Goal: Task Accomplishment & Management: Complete application form

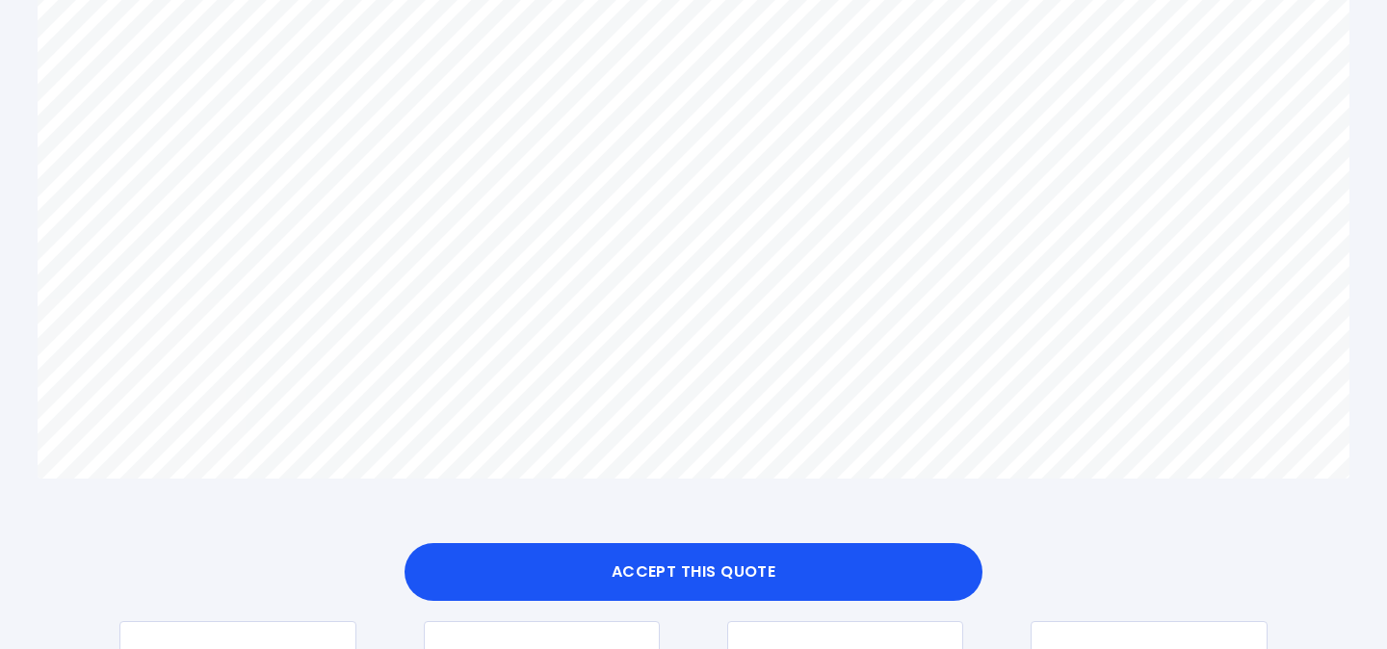
scroll to position [1448, 0]
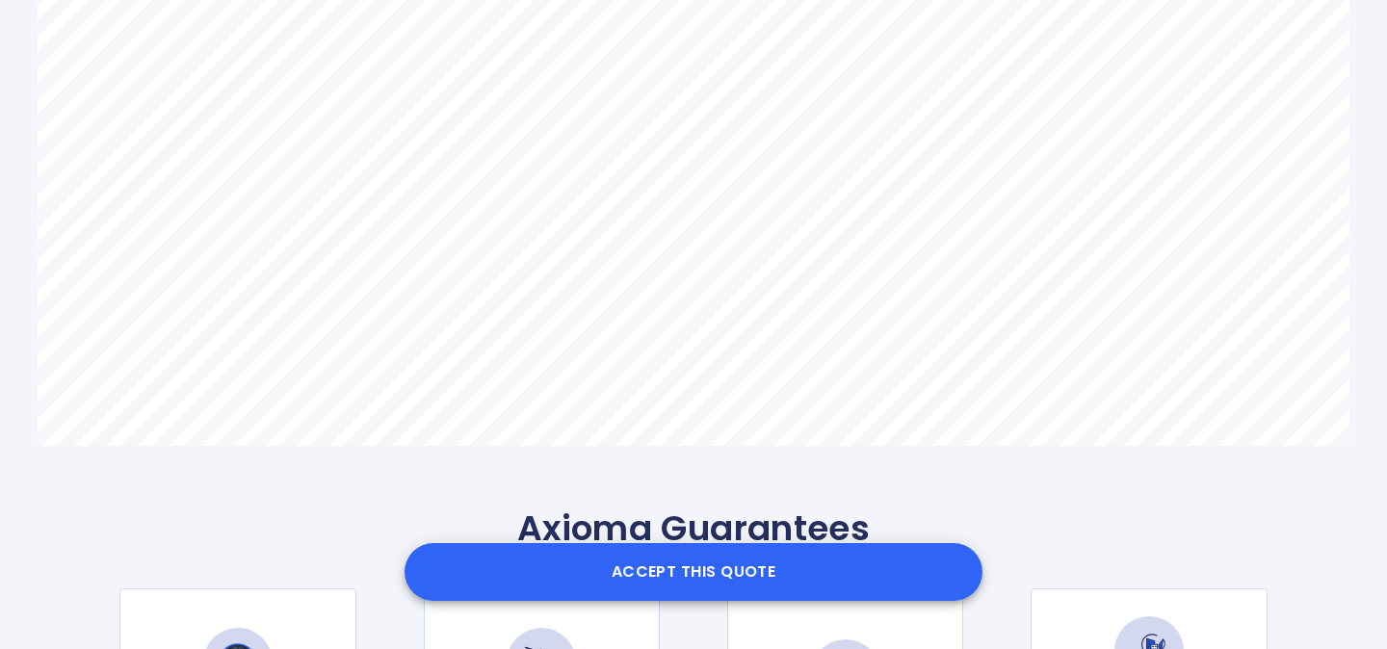
click at [735, 571] on button "Accept this Quote" at bounding box center [694, 572] width 578 height 58
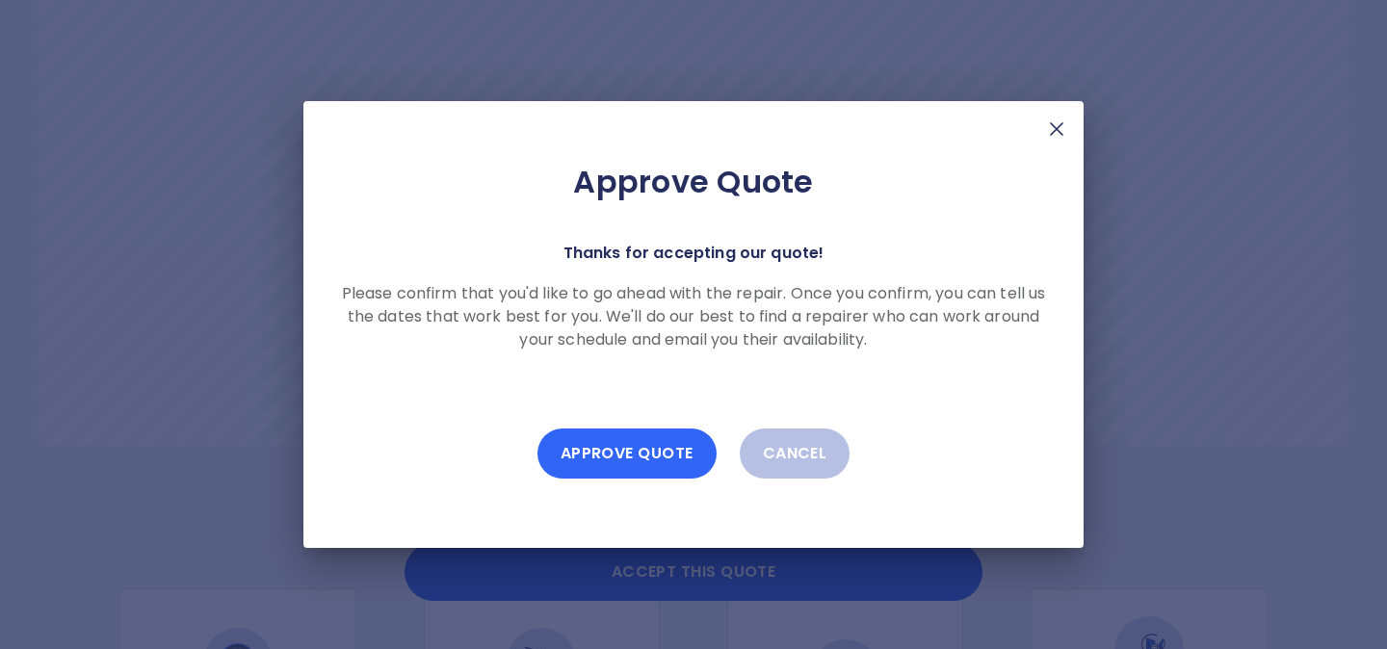
click at [637, 451] on button "Approve Quote" at bounding box center [627, 454] width 179 height 50
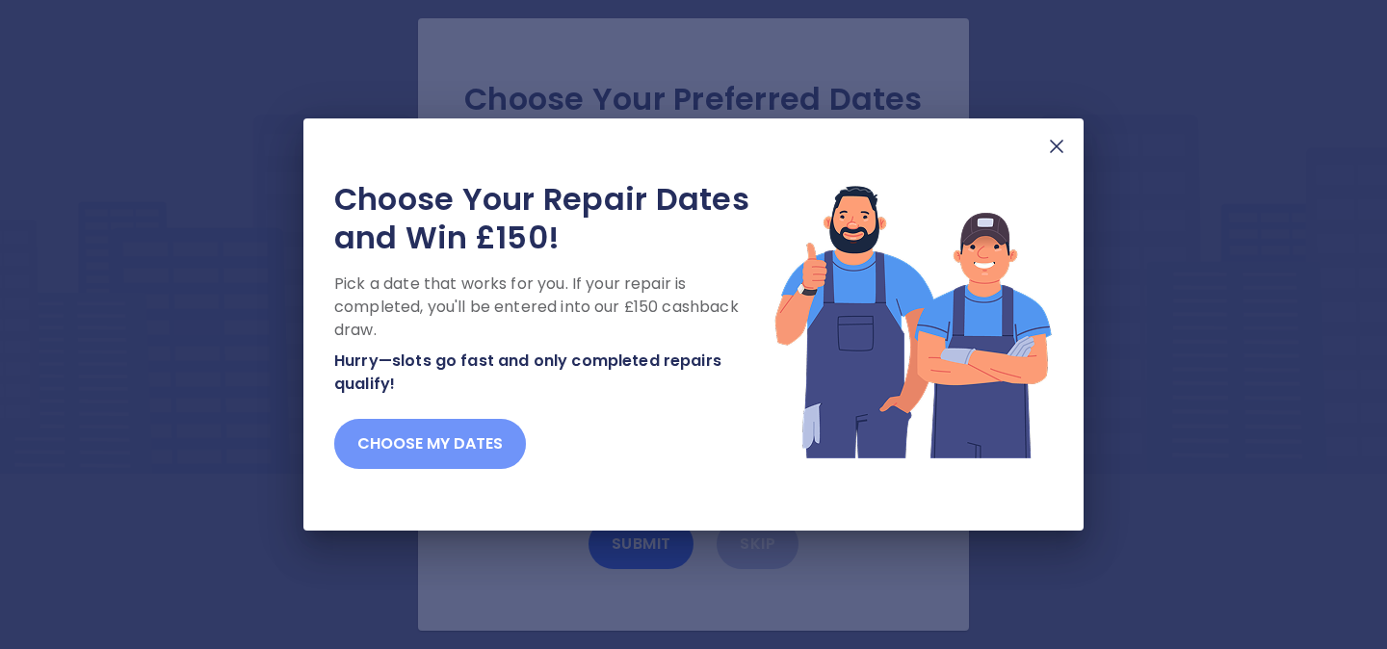
click at [469, 440] on button "Choose my dates" at bounding box center [430, 444] width 192 height 50
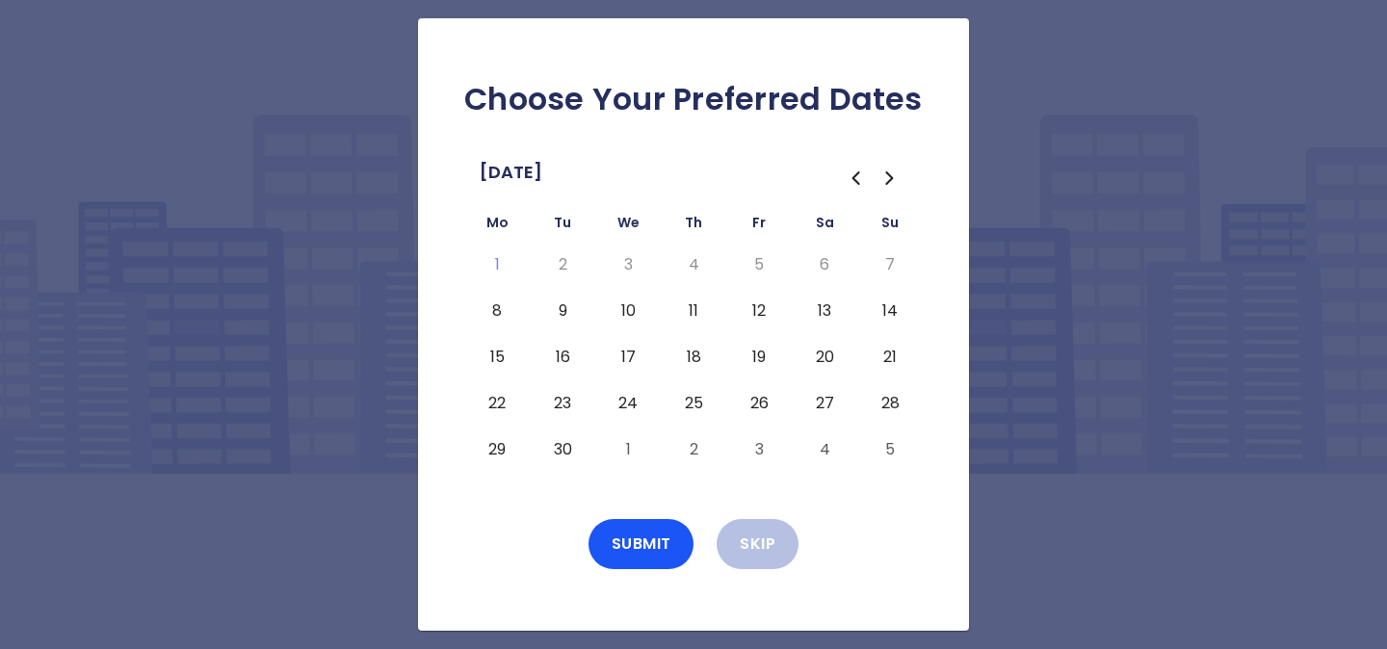
click at [499, 316] on button "8" at bounding box center [497, 311] width 35 height 31
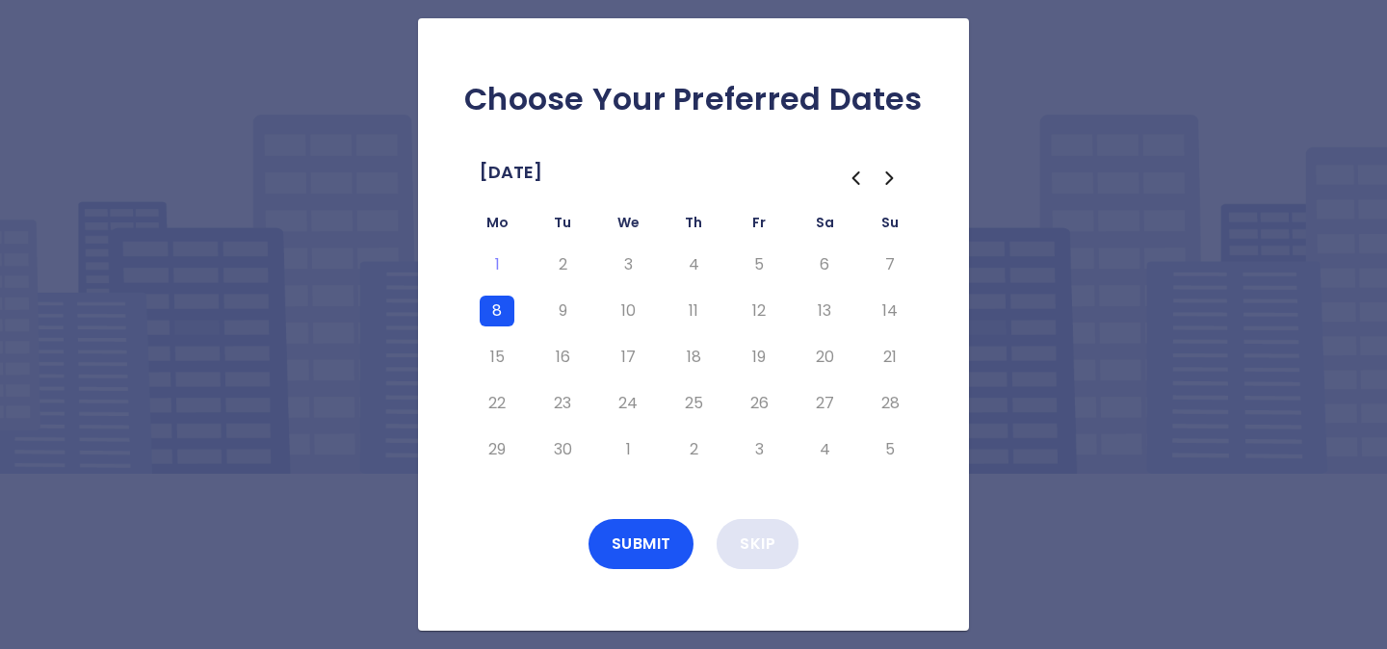
click at [780, 544] on button "Skip" at bounding box center [758, 544] width 82 height 50
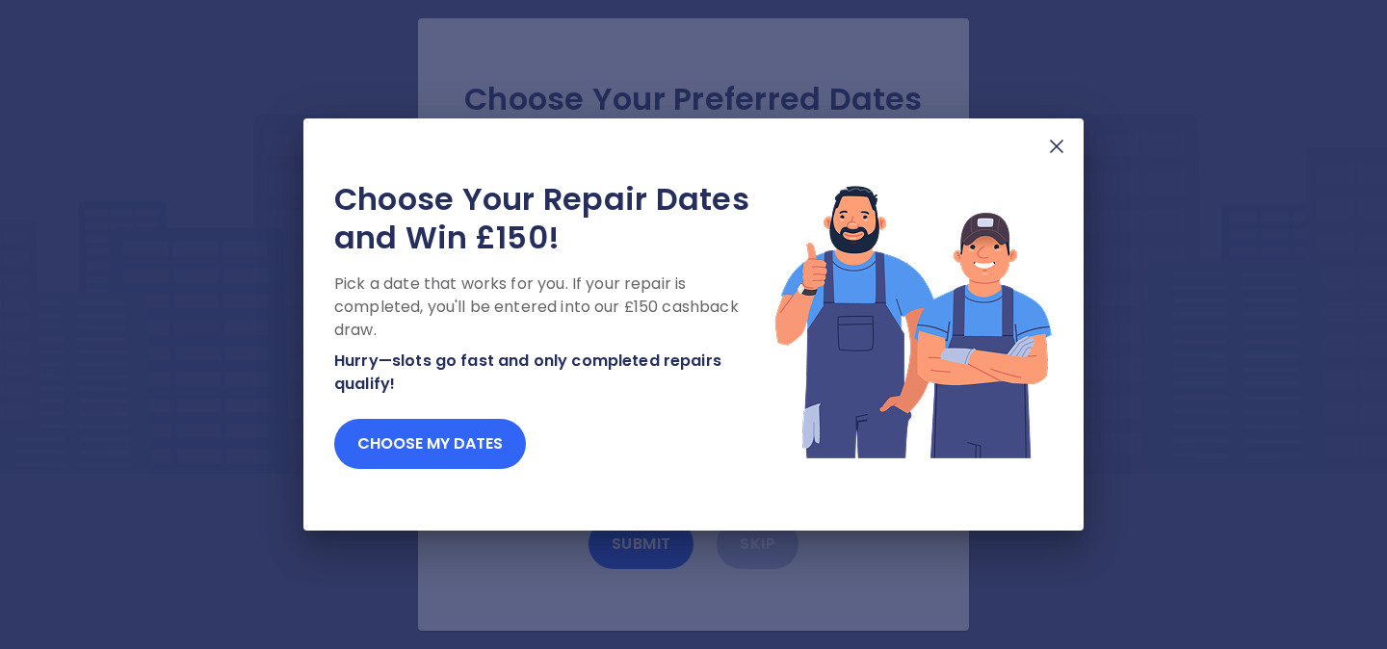
click at [452, 435] on button "Choose my dates" at bounding box center [430, 444] width 192 height 50
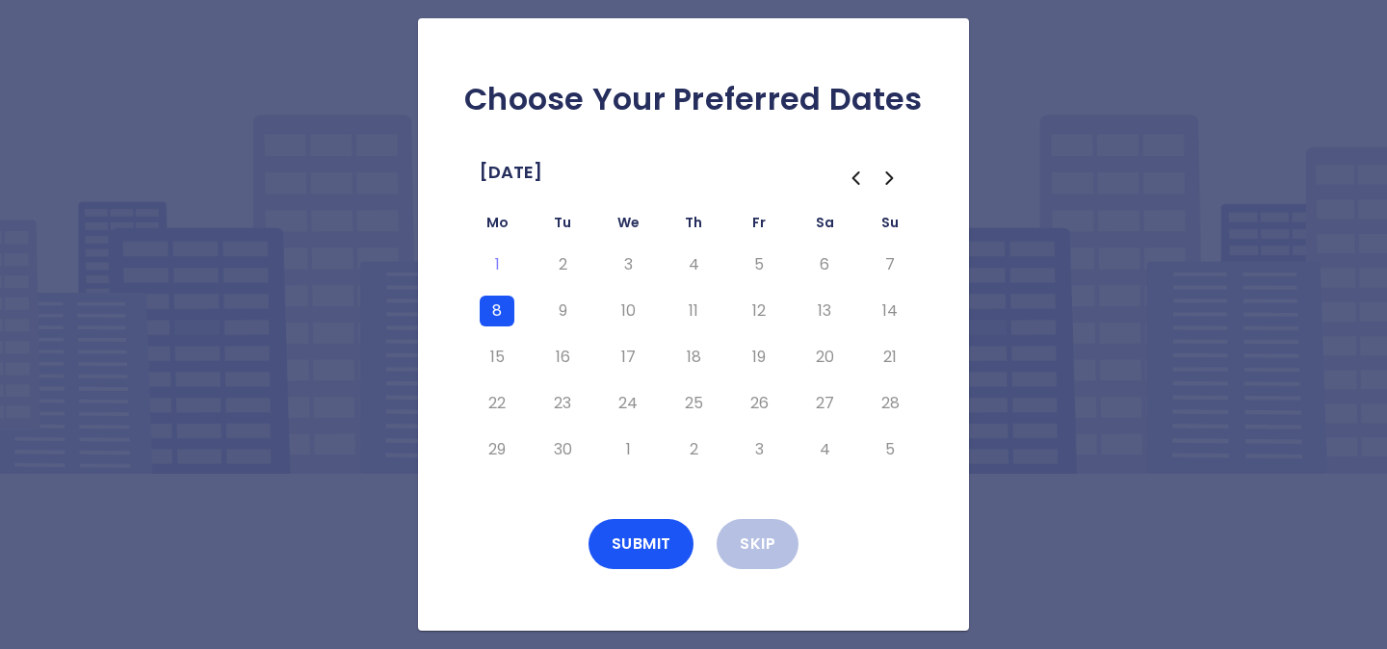
click at [485, 314] on button "8" at bounding box center [497, 311] width 35 height 31
click at [567, 316] on button "9" at bounding box center [562, 311] width 35 height 31
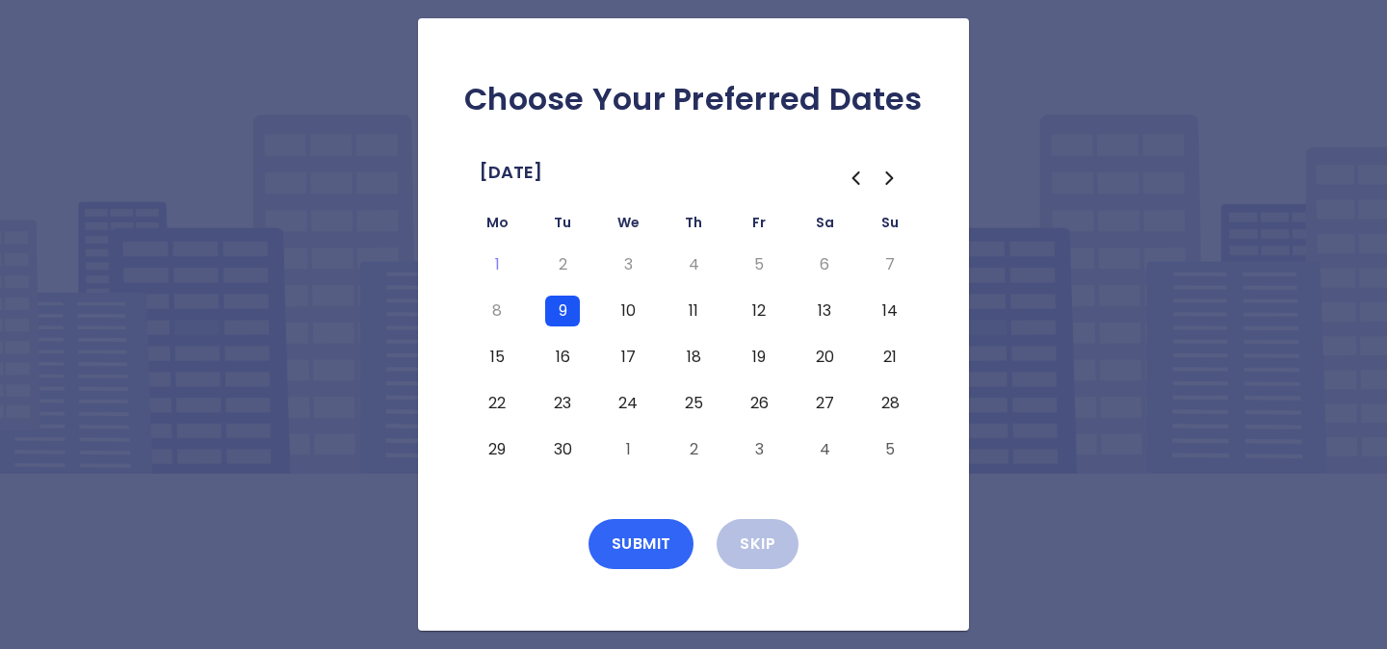
click at [649, 543] on button "Submit" at bounding box center [642, 544] width 106 height 50
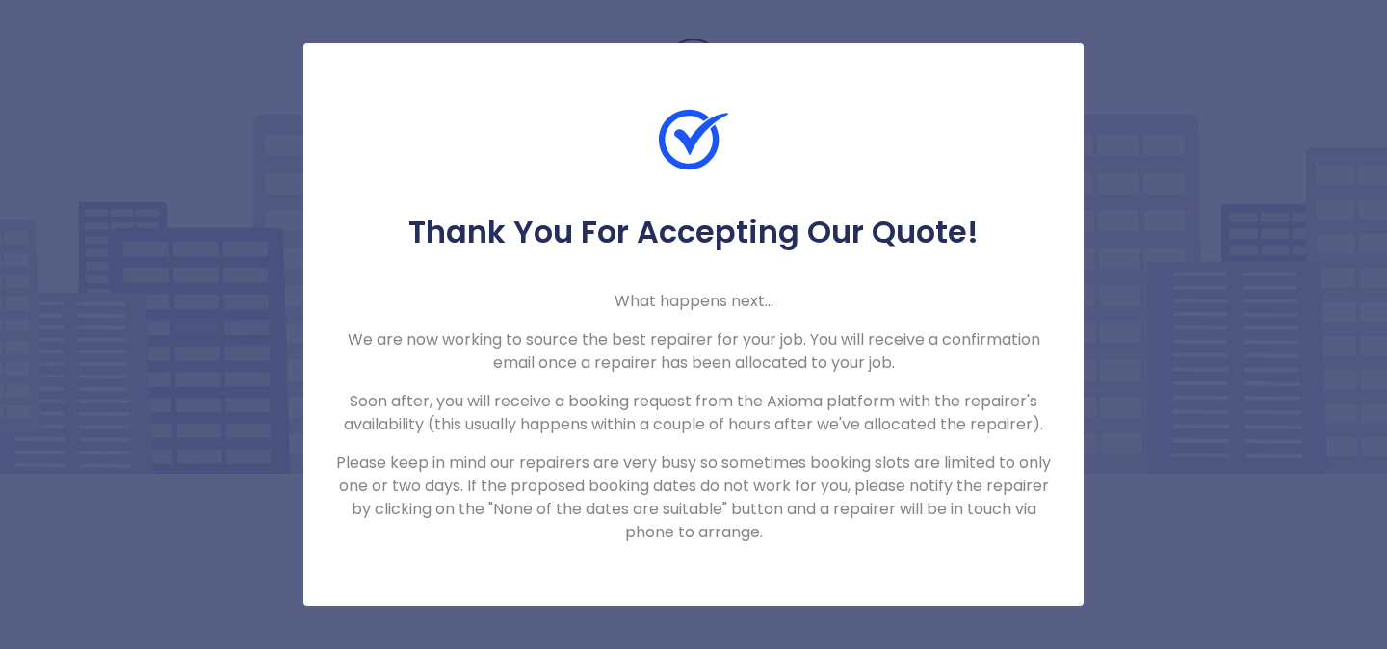
click at [310, 224] on div "Thank You For Accepting Our Quote! What happens next... We are now working to s…" at bounding box center [693, 378] width 780 height 331
